Goal: Information Seeking & Learning: Learn about a topic

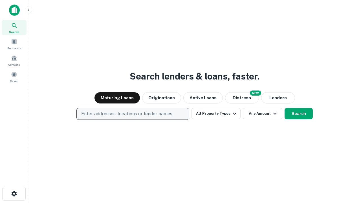
click at [132, 114] on p "Enter addresses, locations or lender names" at bounding box center [126, 113] width 91 height 7
type input "**********"
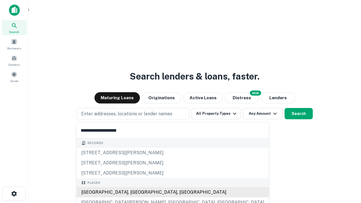
click at [135, 192] on div "[GEOGRAPHIC_DATA], [GEOGRAPHIC_DATA], [GEOGRAPHIC_DATA]" at bounding box center [173, 192] width 192 height 10
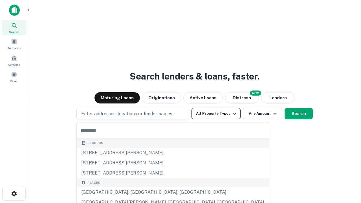
click at [216, 114] on button "All Property Types" at bounding box center [215, 113] width 49 height 11
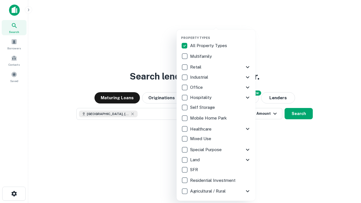
click at [220, 34] on button "button" at bounding box center [220, 34] width 79 height 0
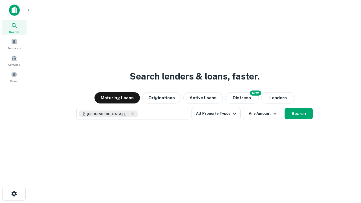
scroll to position [9, 0]
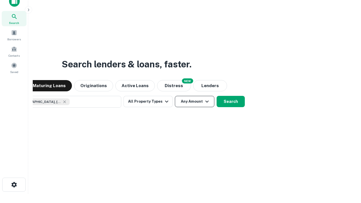
click at [175, 96] on button "Any Amount" at bounding box center [194, 101] width 39 height 11
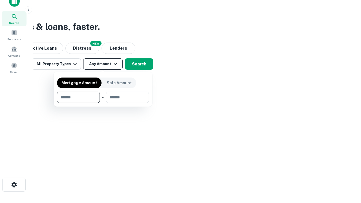
type input "*******"
click at [103, 103] on button "button" at bounding box center [103, 103] width 92 height 0
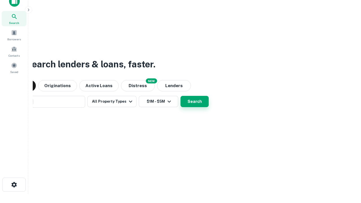
click at [180, 96] on button "Search" at bounding box center [194, 101] width 28 height 11
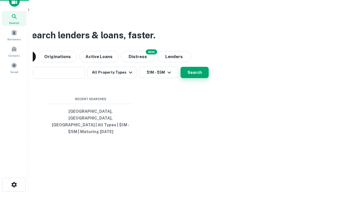
scroll to position [18, 160]
